Goal: Task Accomplishment & Management: Manage account settings

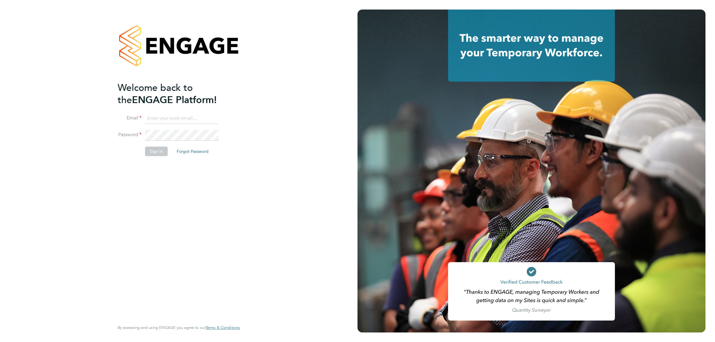
type input "mattclark@itsconstruction.co.uk"
click at [153, 154] on button "Sign In" at bounding box center [156, 152] width 23 height 10
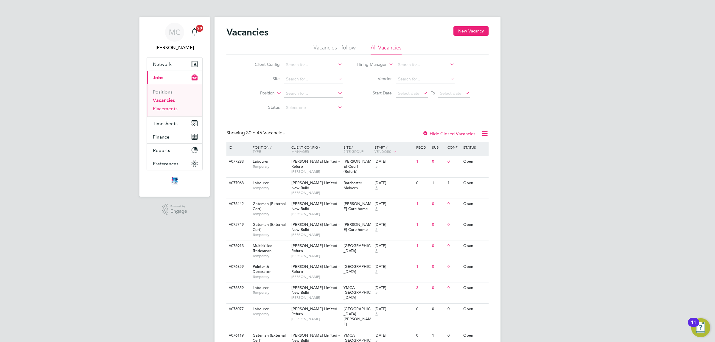
click at [165, 111] on link "Placements" at bounding box center [165, 109] width 25 height 6
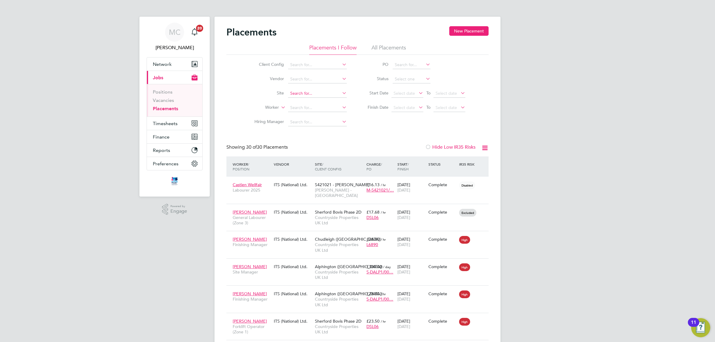
click at [310, 95] on input at bounding box center [317, 93] width 59 height 8
click at [309, 97] on li "Launcest on" at bounding box center [317, 101] width 59 height 8
type input "Launceston"
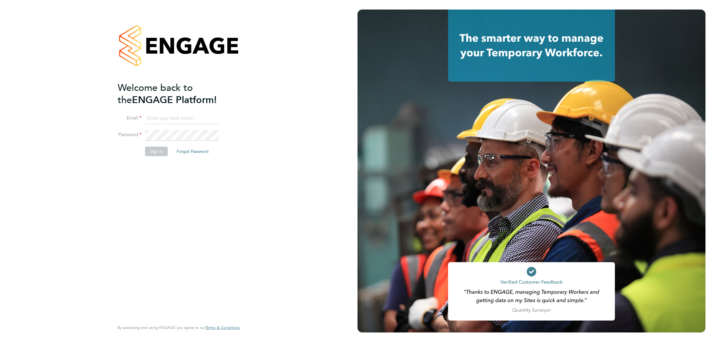
type input "[EMAIL_ADDRESS][DOMAIN_NAME]"
click at [154, 149] on button "Sign In" at bounding box center [156, 152] width 23 height 10
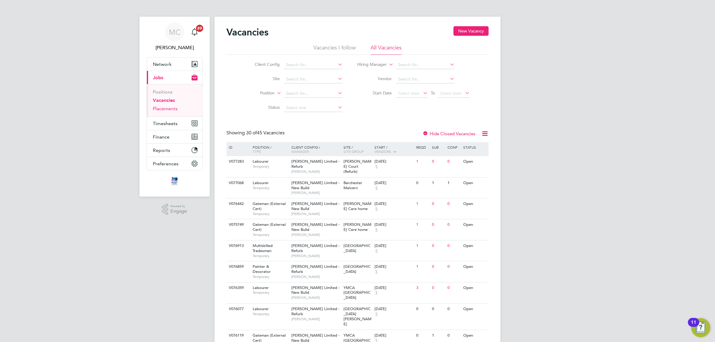
click at [157, 108] on link "Placements" at bounding box center [165, 109] width 25 height 6
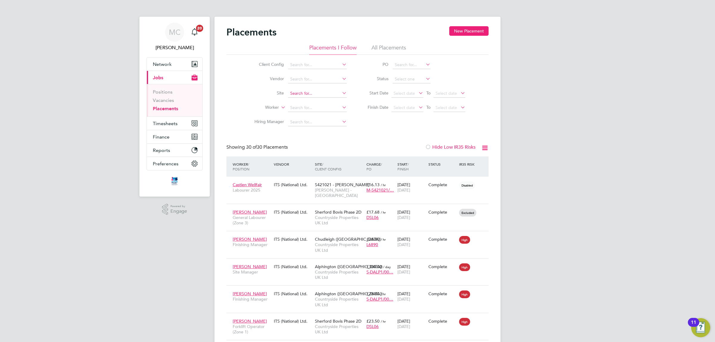
click at [311, 92] on input at bounding box center [317, 93] width 59 height 8
click at [312, 99] on li "Tolgu s" at bounding box center [317, 101] width 59 height 8
type input "Tolgus"
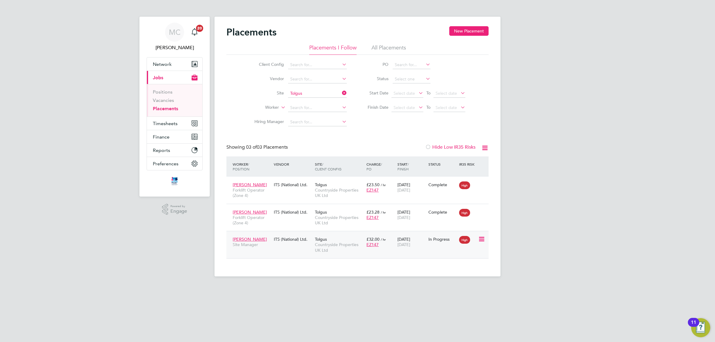
click at [321, 242] on span "Countryside Properties UK Ltd" at bounding box center [339, 247] width 49 height 11
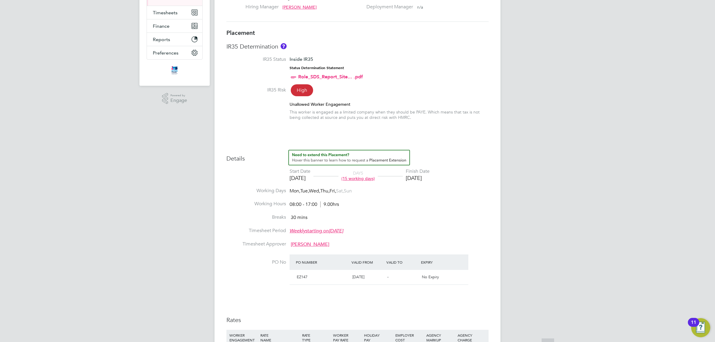
scroll to position [112, 0]
click at [304, 243] on span "Ian Goodman" at bounding box center [310, 243] width 38 height 6
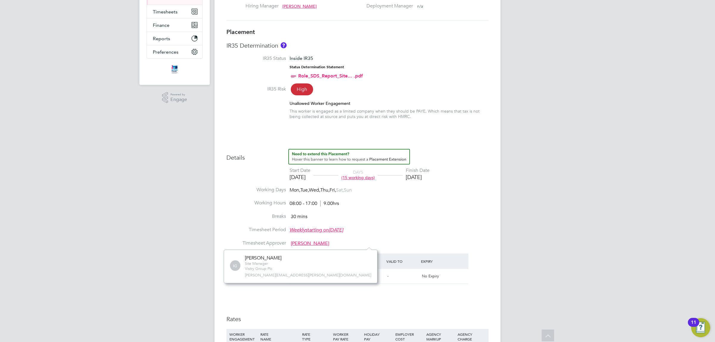
click at [342, 234] on li "Timesheet Period Weekly starting on Monday, 02 Dec 2019" at bounding box center [357, 233] width 262 height 13
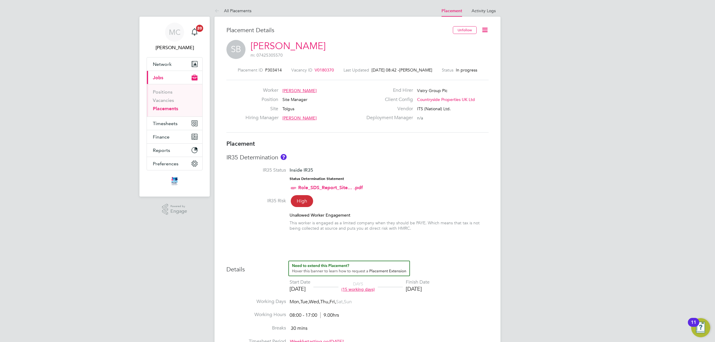
click at [484, 32] on icon at bounding box center [484, 29] width 7 height 7
click at [467, 41] on li "Edit Placement e" at bounding box center [465, 44] width 44 height 8
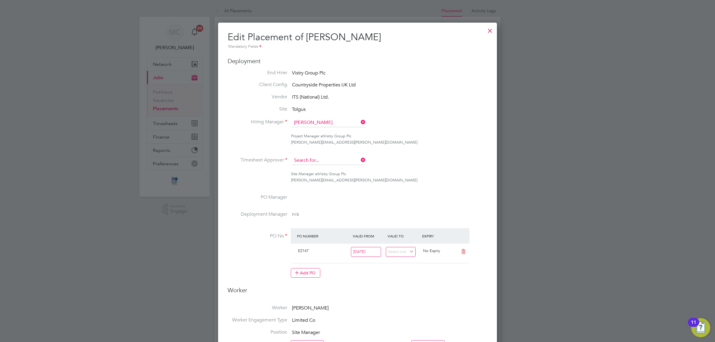
click at [314, 159] on input at bounding box center [329, 160] width 74 height 9
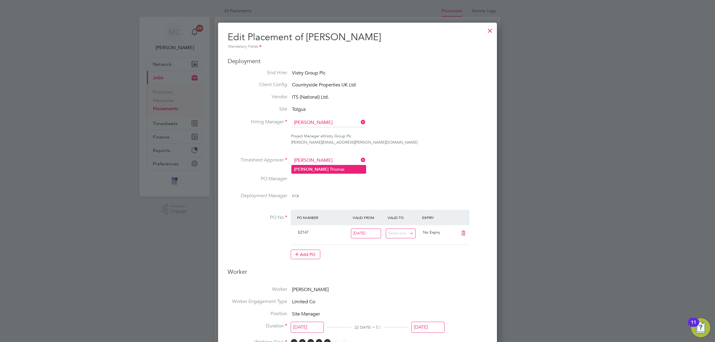
click at [314, 169] on li "Paul T homas" at bounding box center [329, 169] width 74 height 8
type input "Paul Thomas"
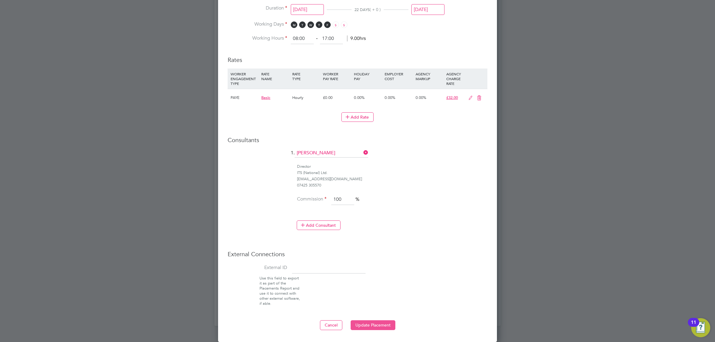
click at [377, 325] on button "Update Placement" at bounding box center [373, 325] width 45 height 10
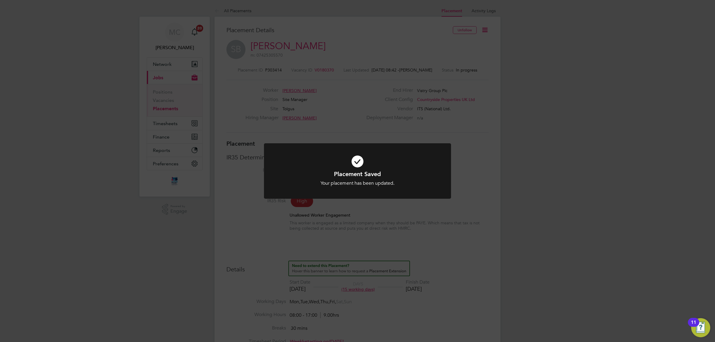
click at [550, 84] on div "Placement Saved Your placement has been updated. Cancel Okay" at bounding box center [357, 171] width 715 height 342
